Goal: Transaction & Acquisition: Purchase product/service

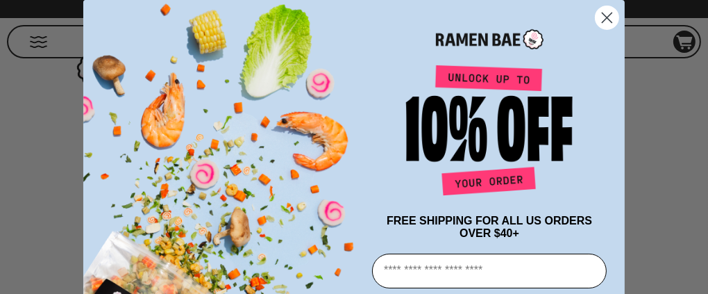
click at [604, 12] on circle "Close dialog" at bounding box center [606, 17] width 23 height 23
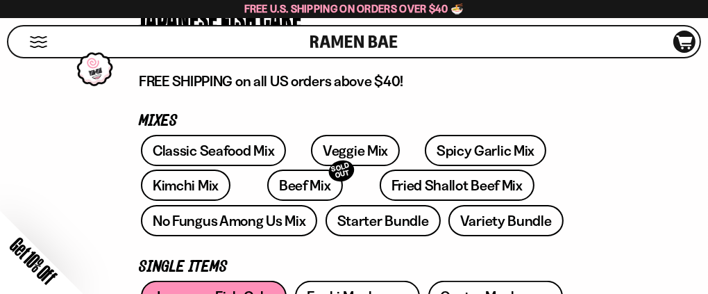
click at [600, 35] on circle "Close dialog" at bounding box center [606, 46] width 23 height 23
click at [602, 35] on circle "Close dialog" at bounding box center [606, 46] width 23 height 23
click at [602, 42] on icon "Close dialog" at bounding box center [607, 47] width 10 height 10
click at [657, 105] on div "Close dialog FREE SHIPPING FOR ALL US ORDERS OVER $40+ Email CONTINUE ******" at bounding box center [354, 147] width 708 height 294
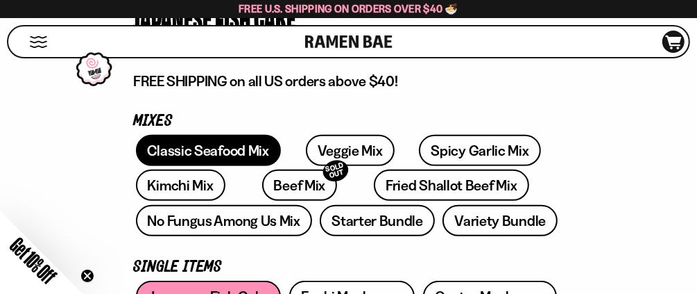
click at [232, 155] on link "Classic Seafood Mix" at bounding box center [208, 150] width 145 height 31
